Goal: Check status

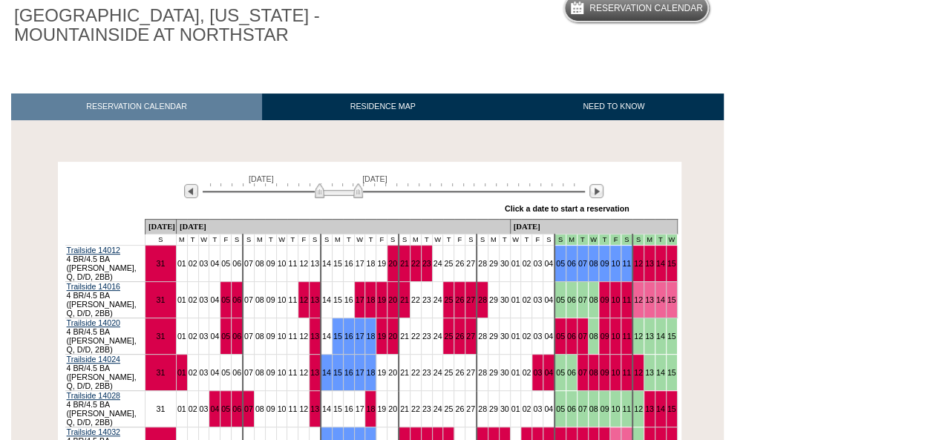
scroll to position [131, 0]
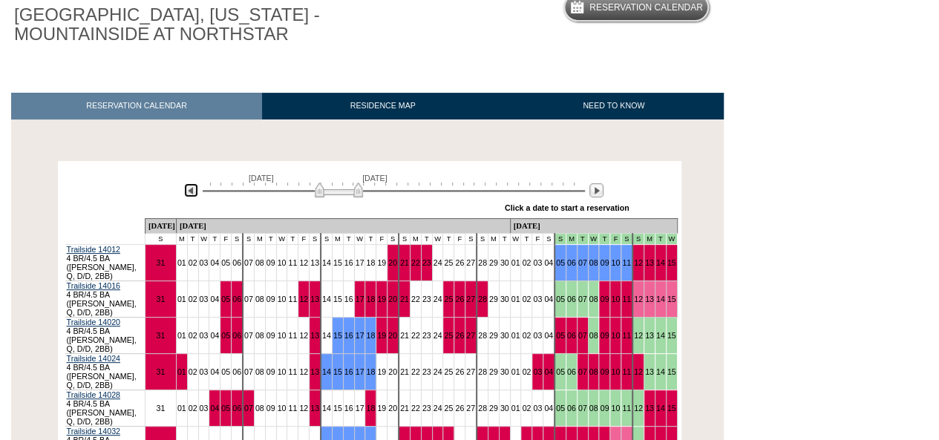
click at [192, 187] on img at bounding box center [191, 190] width 14 height 14
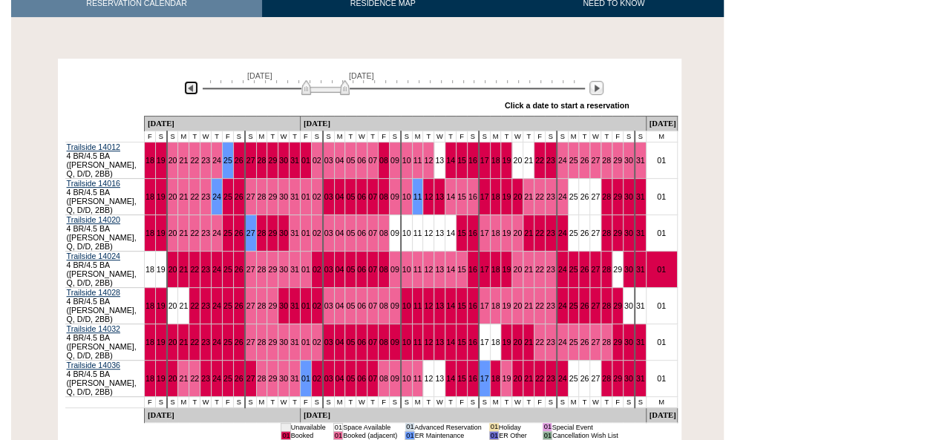
scroll to position [242, 0]
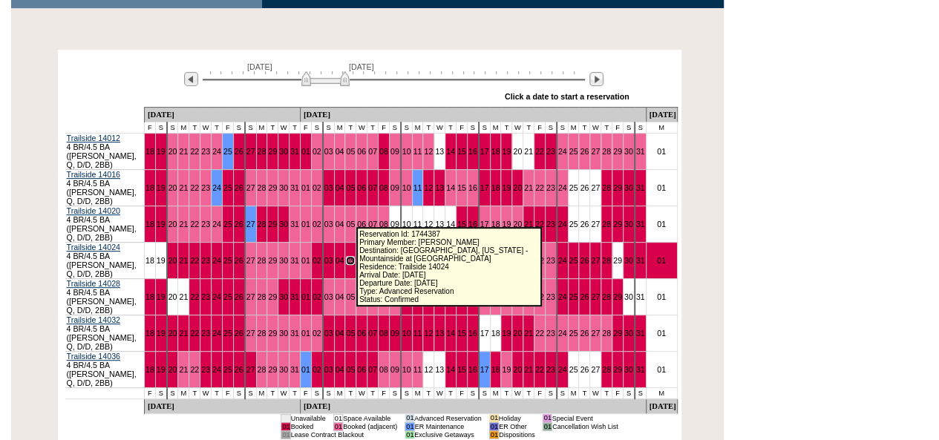
click at [347, 256] on link "05" at bounding box center [350, 260] width 9 height 9
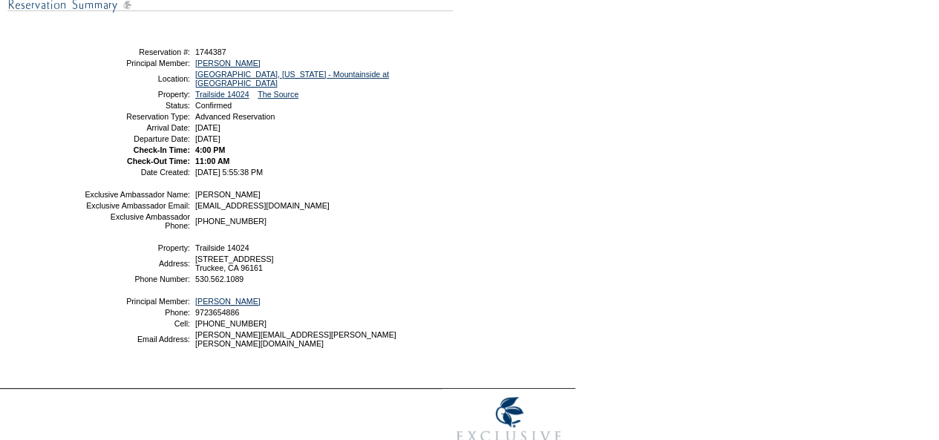
scroll to position [196, 0]
click at [212, 50] on span "1744387" at bounding box center [210, 51] width 31 height 9
copy span "1744387"
click at [240, 62] on link "Caldwell, Kevin" at bounding box center [227, 62] width 65 height 9
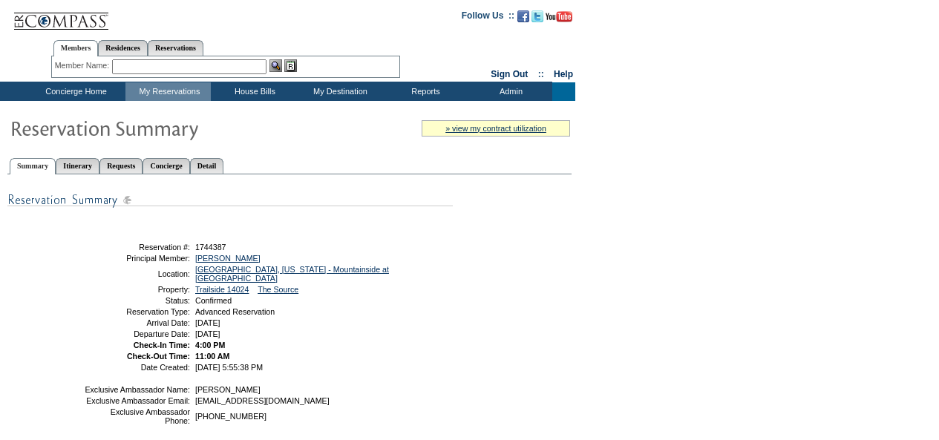
scroll to position [196, 0]
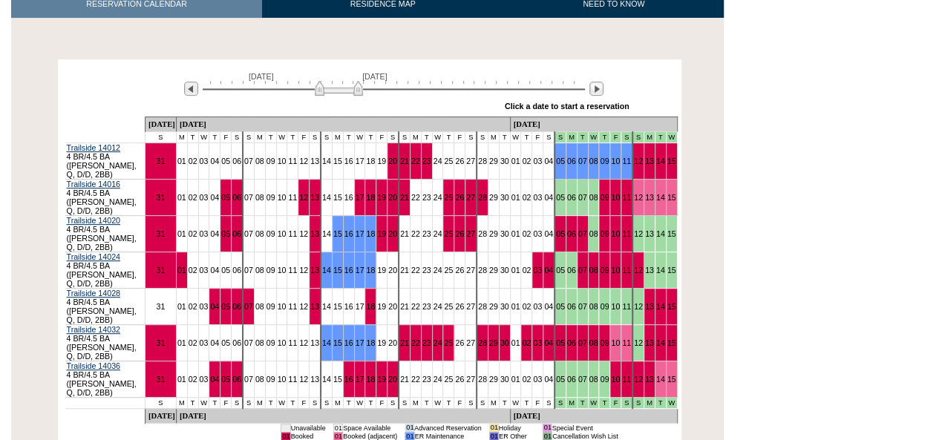
scroll to position [233, 0]
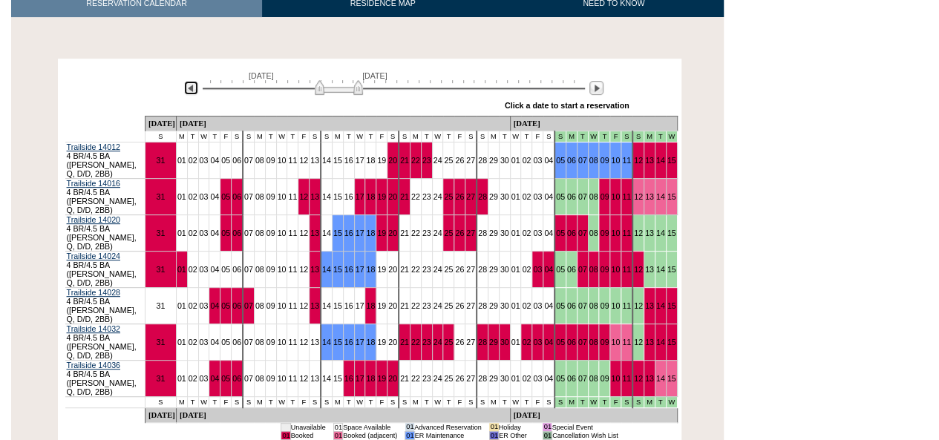
click at [191, 90] on img at bounding box center [191, 88] width 14 height 14
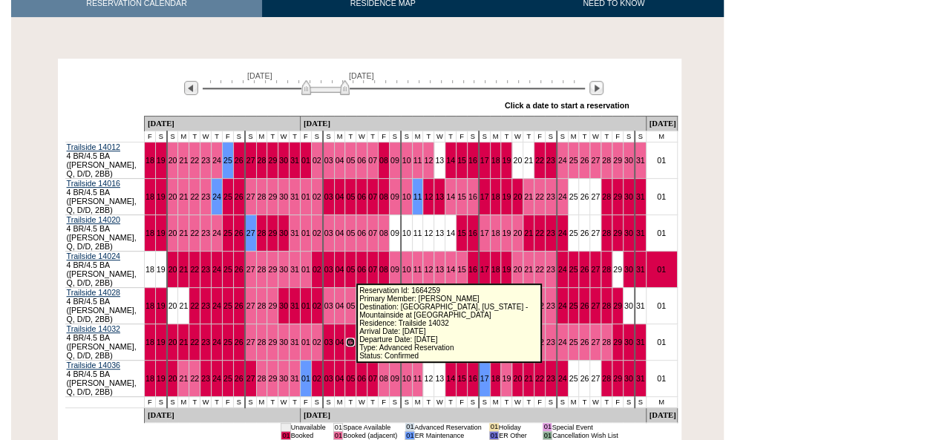
click at [346, 338] on link "05" at bounding box center [350, 342] width 9 height 9
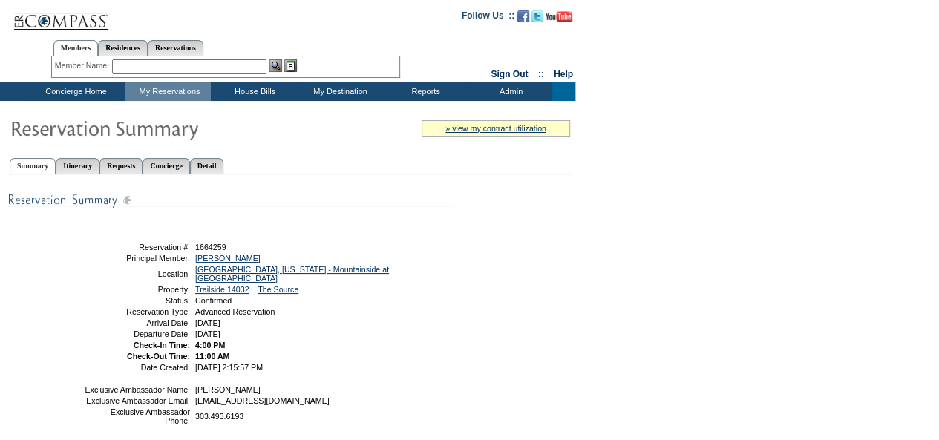
click at [209, 247] on span "1664259" at bounding box center [210, 247] width 31 height 9
copy span "1664259"
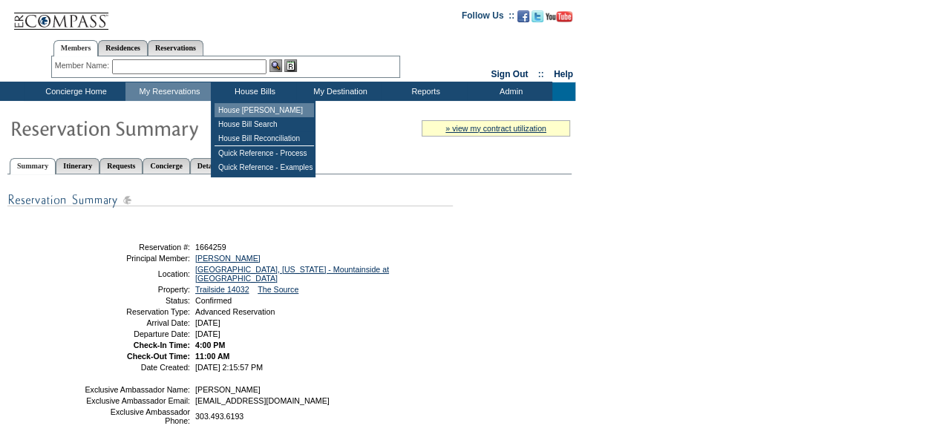
click at [259, 108] on td "House [PERSON_NAME]" at bounding box center [263, 110] width 99 height 14
